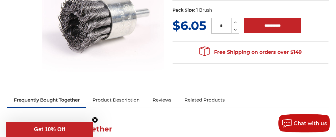
scroll to position [88, 0]
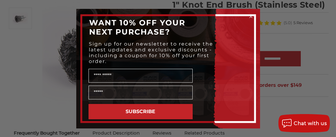
click at [250, 17] on icon "Close dialog" at bounding box center [251, 16] width 2 height 2
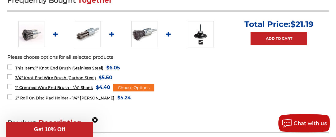
scroll to position [253, 0]
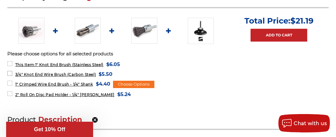
click at [34, 72] on span "3/4" Knot End Wire Brush (Carbon Steel)" at bounding box center [55, 74] width 81 height 5
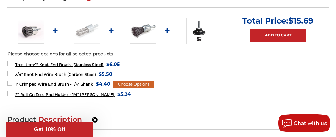
click at [131, 83] on div "Choose Options" at bounding box center [133, 84] width 41 height 7
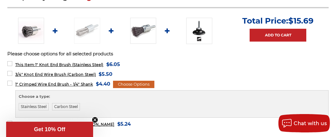
click at [131, 83] on div "Choose Options" at bounding box center [133, 84] width 41 height 7
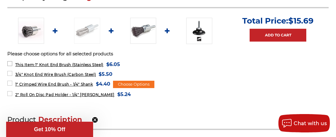
click at [7, 63] on label "This Item: 1" Knot End Brush (Stainless Steel) MSRP: Was: Now: $6.05 (You save )" at bounding box center [63, 64] width 113 height 8
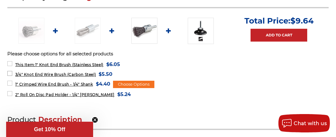
click at [9, 73] on label "3/4" Knot End Wire Brush (Carbon Steel) MSRP: Was: Now: $5.50 (You save )" at bounding box center [59, 74] width 105 height 8
click at [10, 63] on label "This Item: 1" Knot End Brush (Stainless Steel) MSRP: Was: Now: $6.05 (You save )" at bounding box center [63, 64] width 113 height 8
click at [10, 91] on label "2" Roll On Disc Pad Holder - 1/4" [PERSON_NAME] MSRP: Was: Now: $5.24 (You save…" at bounding box center [69, 94] width 124 height 8
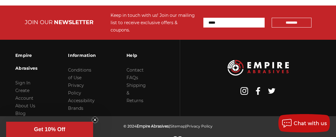
scroll to position [1439, 0]
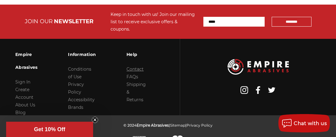
click at [142, 67] on link "Contact" at bounding box center [135, 70] width 17 height 6
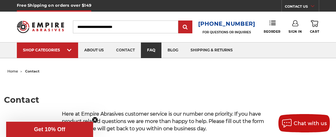
click at [152, 51] on link "faq" at bounding box center [151, 51] width 21 height 16
